Goal: Check status: Check status

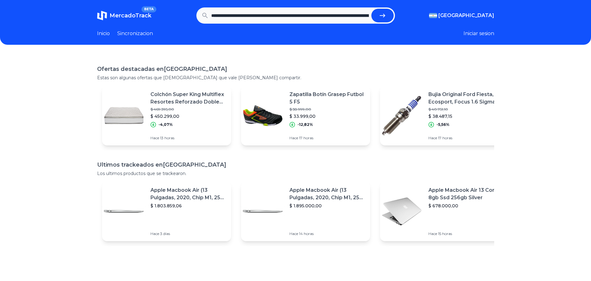
click at [394, 15] on button "submit" at bounding box center [383, 16] width 22 height 14
type input "**********"
